Goal: Task Accomplishment & Management: Complete application form

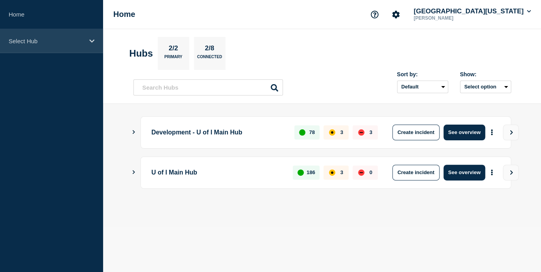
click at [51, 38] on p "Select Hub" at bounding box center [47, 41] width 76 height 7
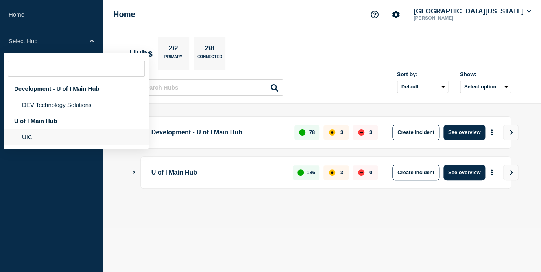
click at [39, 145] on li "UIC" at bounding box center [76, 137] width 145 height 16
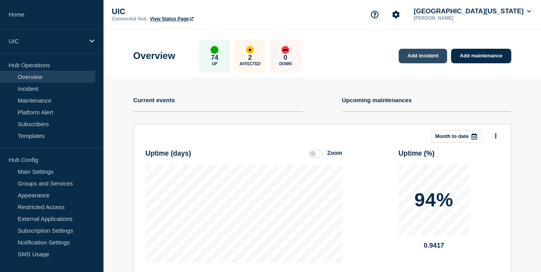
click at [413, 59] on link "Add incident" at bounding box center [422, 56] width 48 height 15
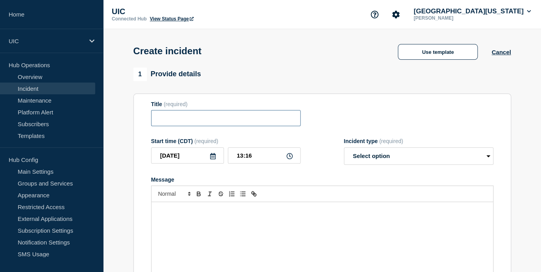
click at [184, 121] on input "Title" at bounding box center [225, 118] width 149 height 16
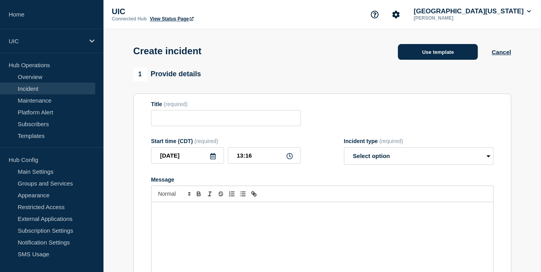
click at [423, 55] on button "Use template" at bounding box center [438, 52] width 80 height 16
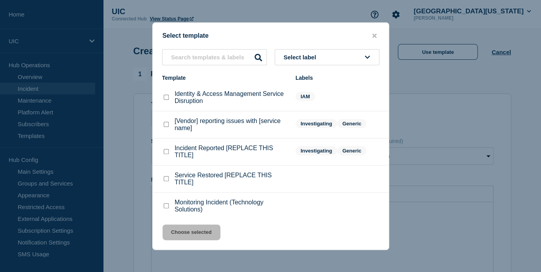
click at [170, 156] on div "Incident Reported [REPLACE THIS TITLE]" at bounding box center [224, 152] width 125 height 14
click at [168, 156] on div "Incident Reported [REPLACE THIS TITLE]" at bounding box center [224, 152] width 125 height 14
click at [167, 154] on checkbox"] "Incident Reported [REPLACE THIS TITLE] checkbox" at bounding box center [166, 151] width 5 height 5
checkbox checkbox"] "true"
click at [174, 218] on div "Select template Select label Template Labels Identity & Access Management Servi…" at bounding box center [270, 136] width 237 height 228
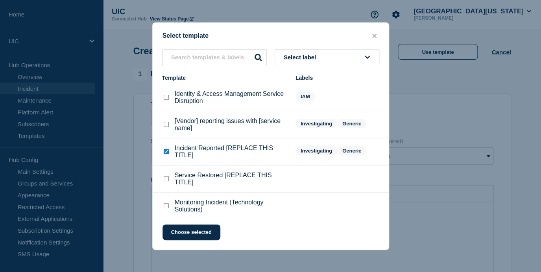
click at [174, 225] on div "Select template Select label Template Labels Identity & Access Management Servi…" at bounding box center [270, 136] width 237 height 228
click at [176, 234] on button "Choose selected" at bounding box center [191, 233] width 58 height 16
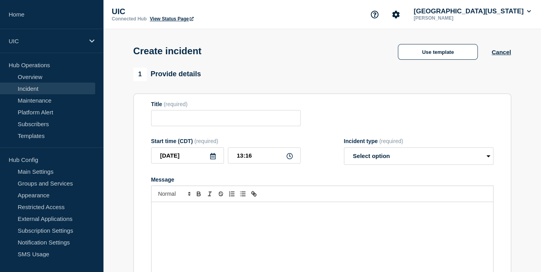
click at [177, 234] on div "Message" at bounding box center [321, 249] width 341 height 94
type input "Incident Reported [REPLACE THIS TITLE]"
select select "investigating"
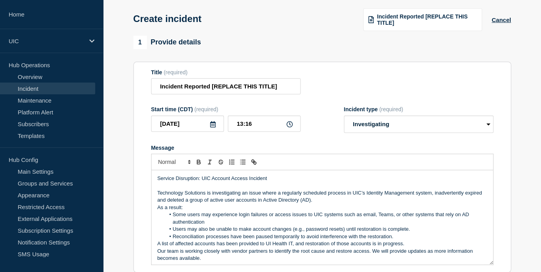
click at [184, 204] on p "Technology Solutions is investigating an issue where a regularly scheduled proc…" at bounding box center [322, 197] width 330 height 15
drag, startPoint x: 273, startPoint y: 185, endPoint x: 129, endPoint y: 186, distance: 144.0
click at [129, 186] on div "1 Provide details Title (required) Incident Reported [REPLACE THIS TITLE] Start…" at bounding box center [322, 261] width 387 height 450
click at [214, 93] on input "Incident Reported [REPLACE THIS TITLE]" at bounding box center [225, 86] width 149 height 16
paste input "Service Disruption: UIC Account Access Incident"
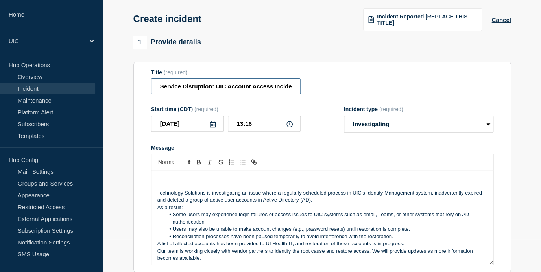
scroll to position [0, 1]
type input "Service Disruption: UIC Account Access Incident"
click at [157, 197] on p "Technology Solutions is investigating an issue where a regularly scheduled proc…" at bounding box center [322, 197] width 330 height 15
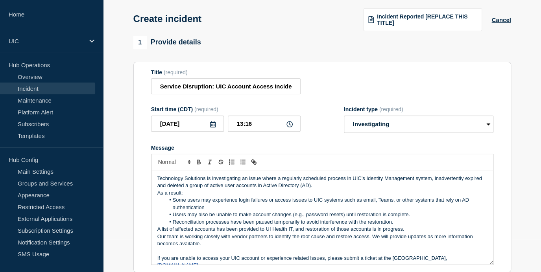
click at [352, 190] on p "Technology Solutions is investigating an issue where a regularly scheduled proc…" at bounding box center [322, 182] width 330 height 15
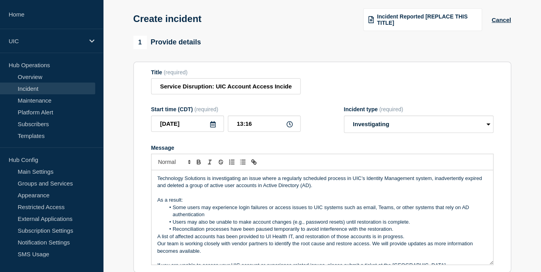
click at [186, 204] on p "As a result:" at bounding box center [322, 200] width 330 height 7
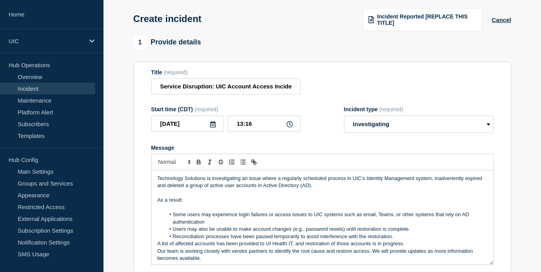
click at [172, 221] on li "Some users may experience login failures or access issues to UIC systems such a…" at bounding box center [326, 218] width 322 height 15
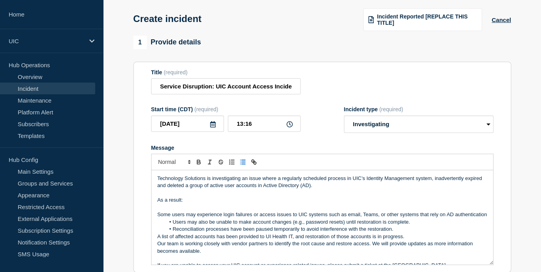
click at [238, 167] on button "Toggle bulleted list" at bounding box center [242, 161] width 11 height 9
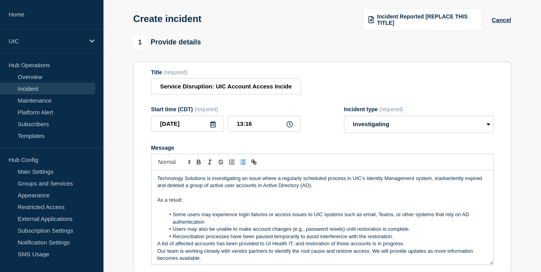
scroll to position [16, 0]
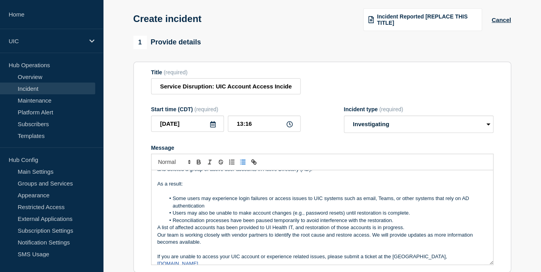
click at [397, 224] on li "Reconciliation processes have been paused temporarily to avoid interference wit…" at bounding box center [326, 220] width 322 height 7
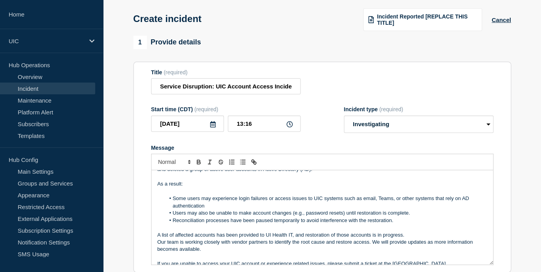
click at [156, 247] on div "Technology Solutions is investigating an issue where a regularly scheduled proc…" at bounding box center [321, 217] width 341 height 94
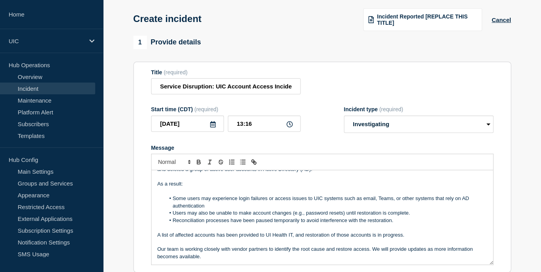
scroll to position [31, 0]
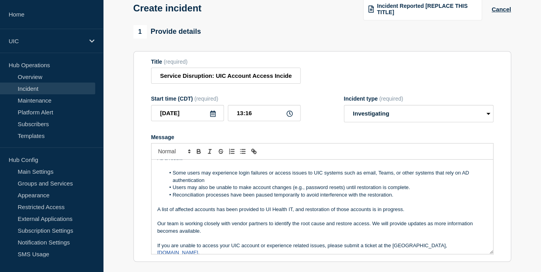
click at [155, 254] on div "Technology Solutions is investigating an issue where a regularly scheduled proc…" at bounding box center [321, 207] width 341 height 94
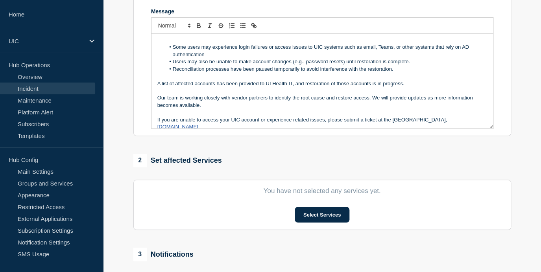
scroll to position [190, 0]
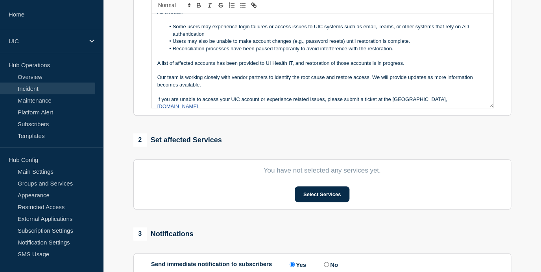
click at [304, 220] on div "1 Provide details Title (required) Service Disruption: UIC Account Access Incid…" at bounding box center [322, 104] width 387 height 450
click at [304, 201] on button "Select Services" at bounding box center [322, 194] width 55 height 16
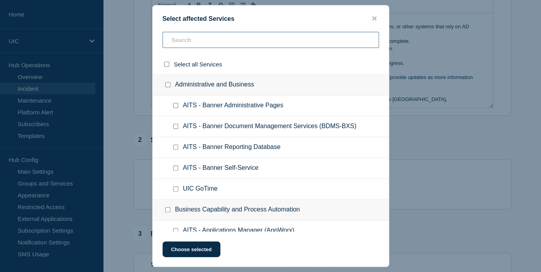
click at [236, 46] on input "text" at bounding box center [270, 40] width 216 height 16
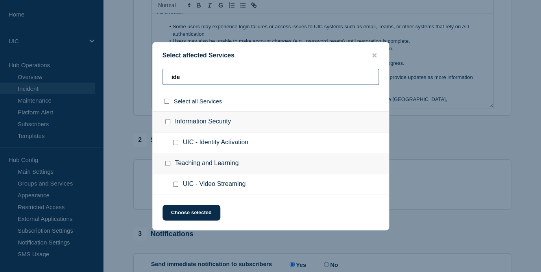
type input "ide"
click at [179, 144] on div at bounding box center [177, 143] width 11 height 8
click at [175, 144] on input "UIC - Identity Activation checkbox" at bounding box center [175, 142] width 5 height 5
checkbox input "true"
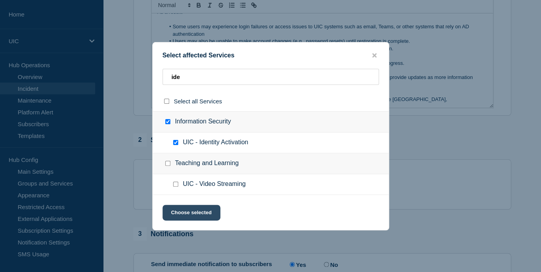
click at [202, 216] on button "Choose selected" at bounding box center [191, 213] width 58 height 16
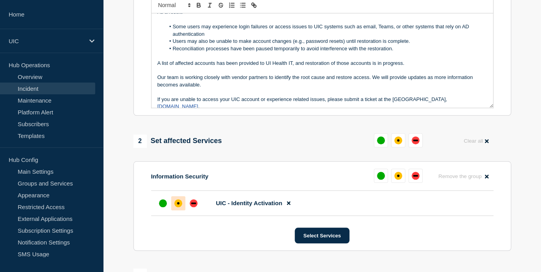
click at [180, 207] on div "affected" at bounding box center [178, 203] width 8 height 8
click at [312, 242] on button "Select Services" at bounding box center [322, 236] width 55 height 16
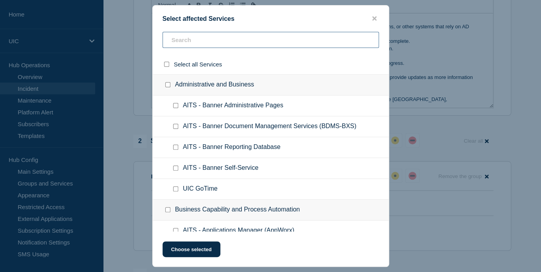
click at [243, 46] on input "text" at bounding box center [270, 40] width 216 height 16
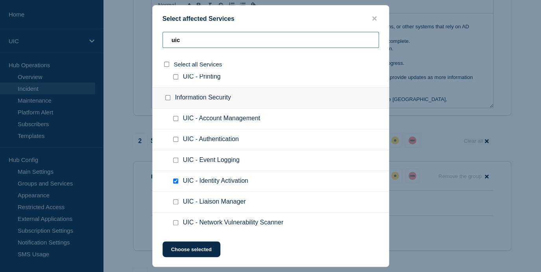
scroll to position [432, 0]
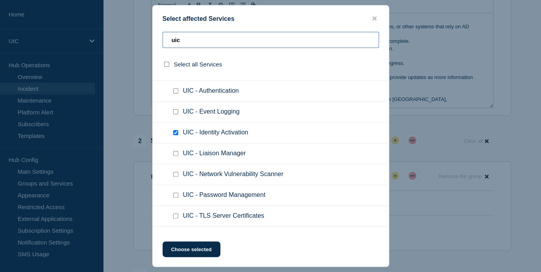
type input "uic"
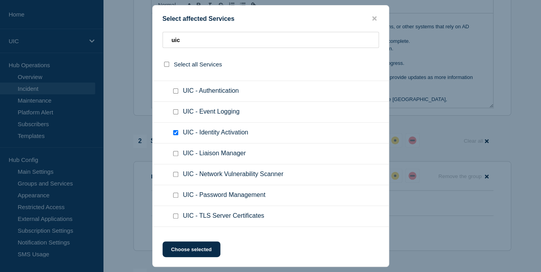
click at [221, 74] on span "UIC - Account Management" at bounding box center [221, 70] width 77 height 8
click at [174, 73] on input "UIC - Account Management checkbox" at bounding box center [175, 70] width 5 height 5
checkbox input "true"
click at [173, 94] on input "UIC - Authentication checkbox" at bounding box center [175, 91] width 5 height 5
checkbox input "true"
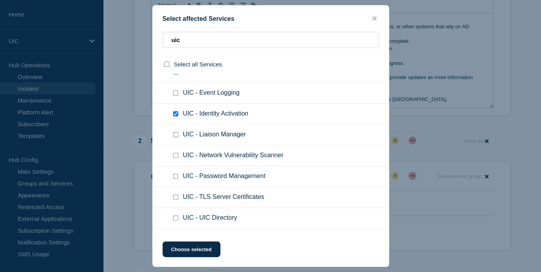
scroll to position [452, 0]
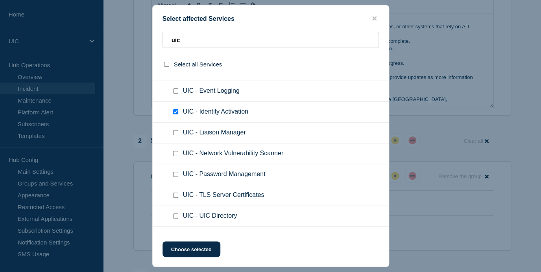
click at [172, 179] on div at bounding box center [177, 175] width 11 height 8
click at [175, 177] on input "UIC - Password Management checkbox" at bounding box center [175, 174] width 5 height 5
checkbox input "true"
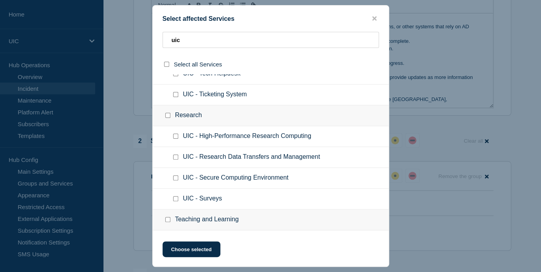
scroll to position [894, 0]
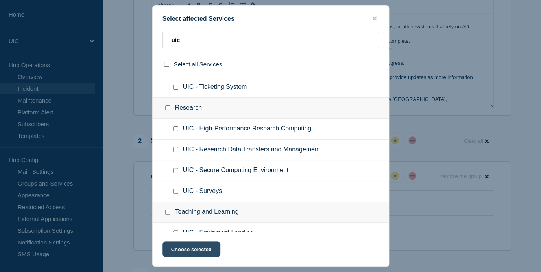
click at [184, 247] on button "Choose selected" at bounding box center [191, 250] width 58 height 16
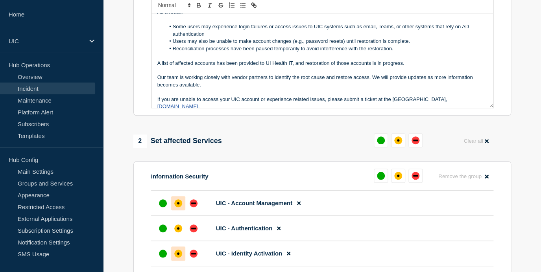
click at [181, 207] on div "affected" at bounding box center [178, 203] width 8 height 8
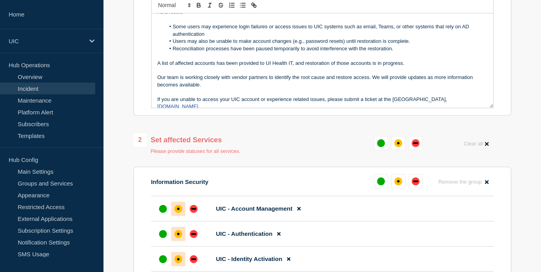
click at [181, 240] on div at bounding box center [178, 234] width 14 height 14
click at [180, 238] on div "affected" at bounding box center [178, 234] width 8 height 8
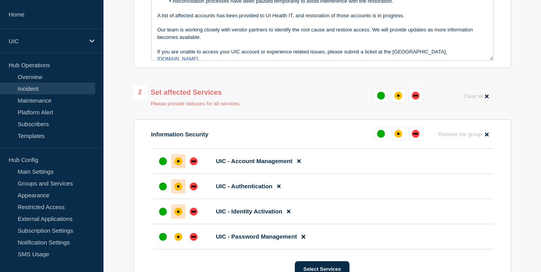
scroll to position [256, 0]
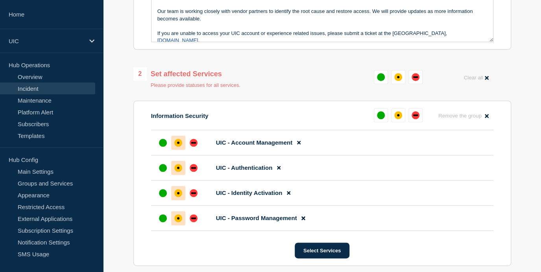
click at [176, 222] on div "affected" at bounding box center [178, 218] width 8 height 8
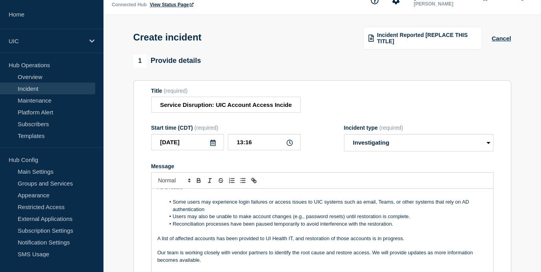
scroll to position [0, 0]
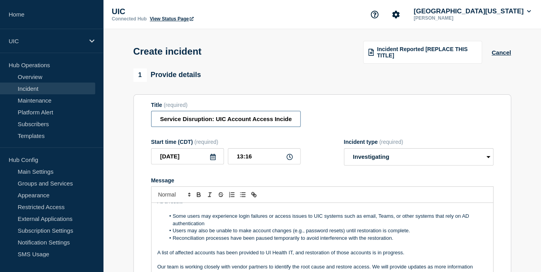
click at [253, 121] on input "Service Disruption: UIC Account Access Incident" at bounding box center [225, 119] width 149 height 16
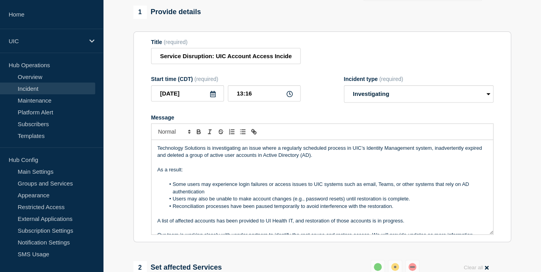
click at [242, 173] on p "As a result:" at bounding box center [322, 169] width 330 height 7
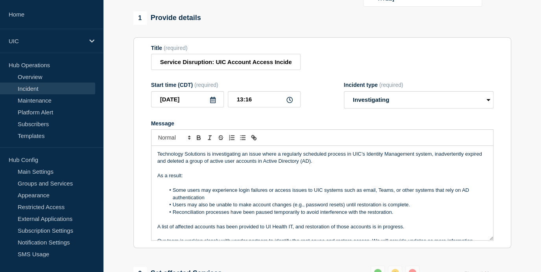
scroll to position [57, 0]
click at [418, 161] on p "Technology Solutions is investigating an issue where a regularly scheduled proc…" at bounding box center [322, 157] width 330 height 15
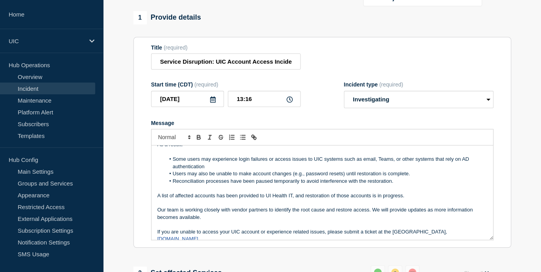
scroll to position [31, 0]
click at [413, 169] on li "Some users may experience login failures or access issues to UIC systems such a…" at bounding box center [326, 162] width 322 height 15
click at [398, 168] on li "Some users may experience login failures or access issues to UIC systems such a…" at bounding box center [326, 162] width 322 height 15
click at [395, 170] on li "Some users may experience login failures or access issues to UIC systems such a…" at bounding box center [326, 162] width 322 height 15
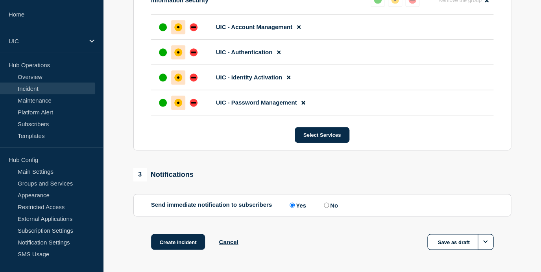
scroll to position [410, 0]
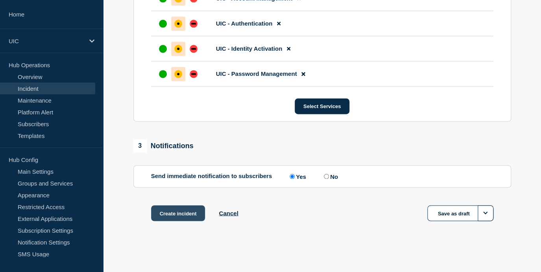
click at [185, 210] on button "Create incident" at bounding box center [178, 213] width 54 height 16
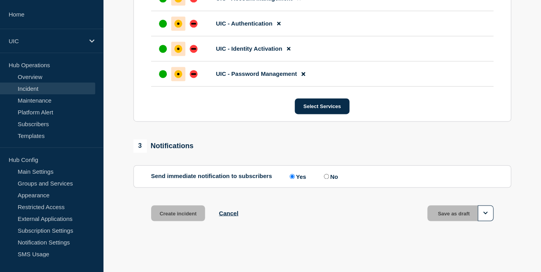
scroll to position [0, 0]
